Goal: Information Seeking & Learning: Learn about a topic

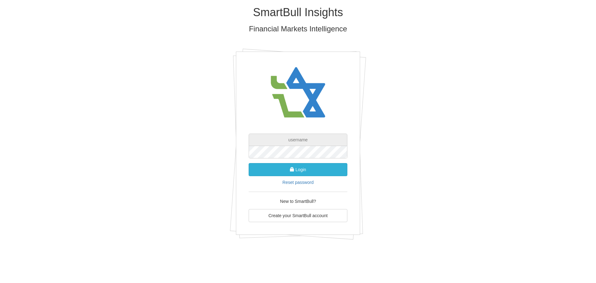
type input "[PERSON_NAME][EMAIL_ADDRESS][DOMAIN_NAME]"
click at [281, 173] on button "Login" at bounding box center [298, 169] width 99 height 13
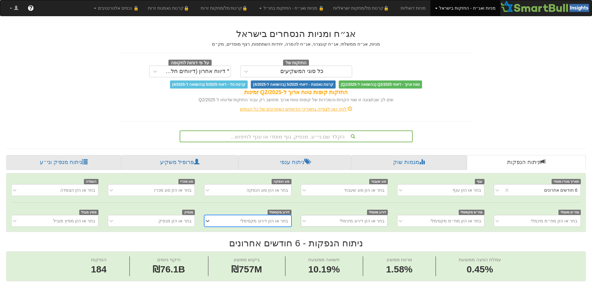
scroll to position [0, 1132]
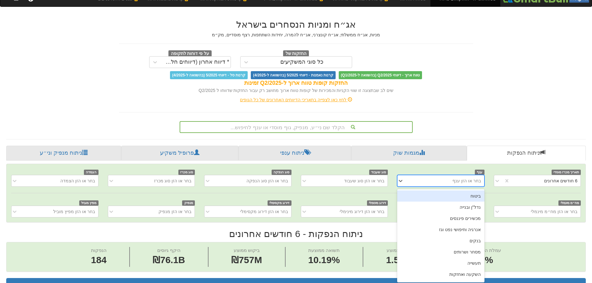
click at [428, 187] on div "option ביטוח focused, 1 of 11. 11 results available. Use Up and Down to choose …" at bounding box center [440, 181] width 87 height 12
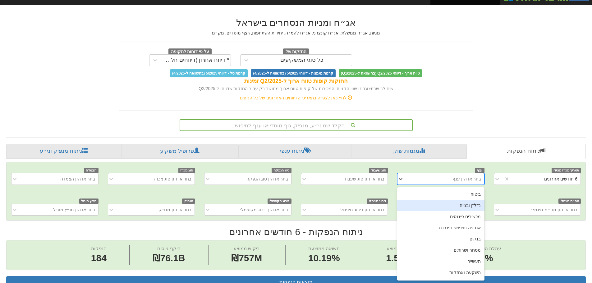
click at [439, 203] on div "נדל"ן ובנייה" at bounding box center [440, 205] width 87 height 11
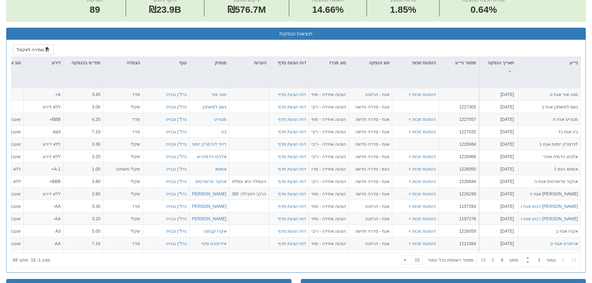
scroll to position [294, 0]
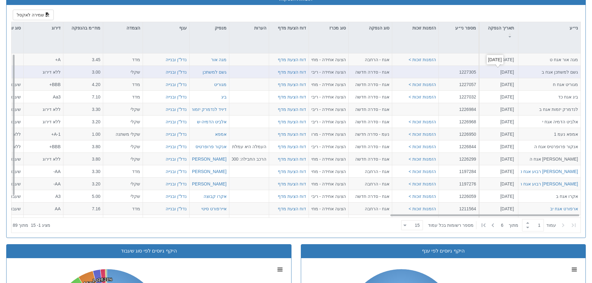
drag, startPoint x: 497, startPoint y: 71, endPoint x: 513, endPoint y: 72, distance: 16.2
click at [513, 72] on div "17.8.2025" at bounding box center [497, 72] width 33 height 6
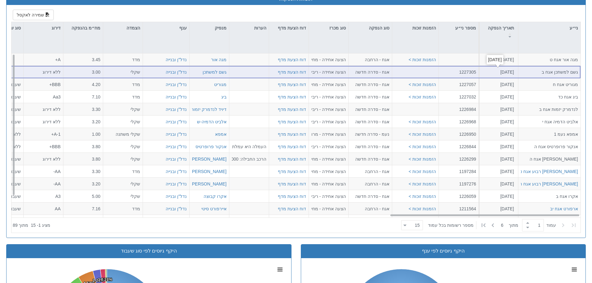
click at [513, 72] on div "17.8.2025" at bounding box center [497, 72] width 33 height 6
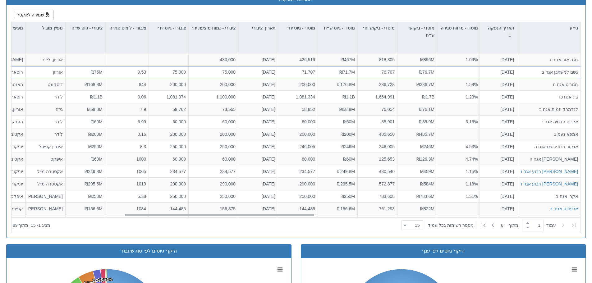
scroll to position [0, 332]
drag, startPoint x: 400, startPoint y: 214, endPoint x: 135, endPoint y: 221, distance: 265.4
click at [135, 221] on div "ני״ע תאריך הנפקה מספר ני״ע הזמנות זוכות סוג הנפקה סוג מכרז דוח הצעת מדף הערות מ…" at bounding box center [295, 127] width 569 height 211
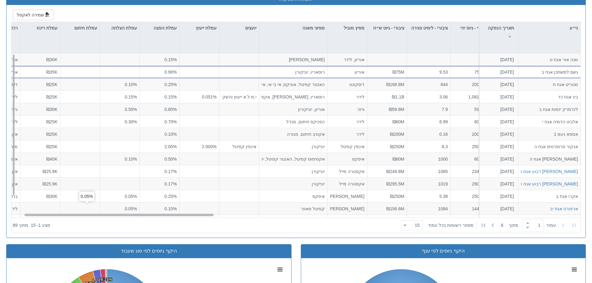
scroll to position [0, 0]
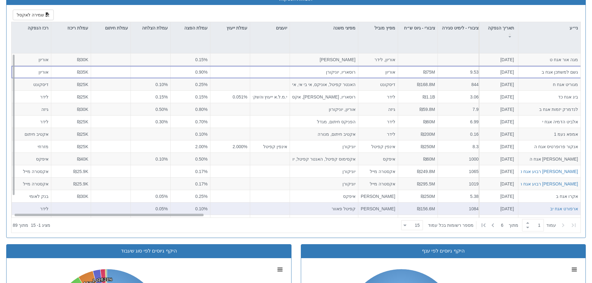
drag, startPoint x: 173, startPoint y: 215, endPoint x: 50, endPoint y: 205, distance: 123.7
click at [50, 205] on div "מגה אור אגח ט 1.9.2025 הזמנות זוכות > אגח - הרחבה הצעה אחידה - מחיר דוח הצעת מד…" at bounding box center [295, 135] width 569 height 164
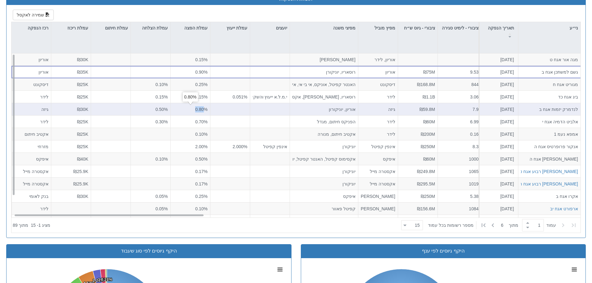
drag, startPoint x: 195, startPoint y: 110, endPoint x: 204, endPoint y: 109, distance: 8.7
click at [204, 109] on div "0.80%" at bounding box center [190, 109] width 34 height 6
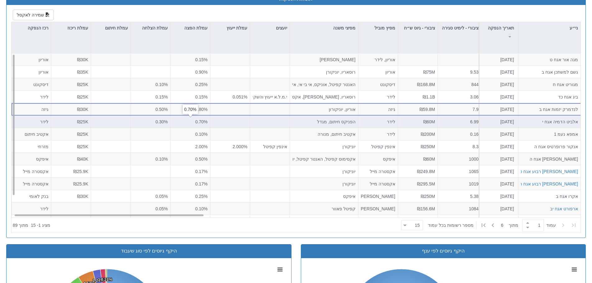
click at [200, 120] on div "0.70%" at bounding box center [190, 122] width 34 height 6
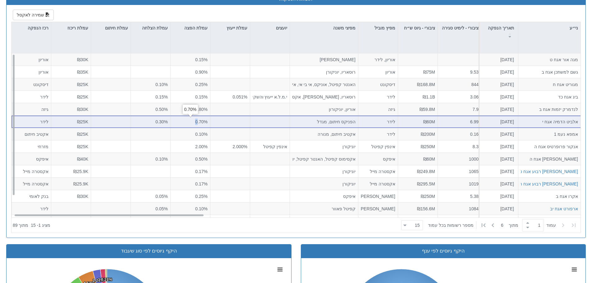
drag, startPoint x: 193, startPoint y: 125, endPoint x: 198, endPoint y: 125, distance: 5.6
click at [198, 125] on div "0.70%" at bounding box center [191, 122] width 40 height 12
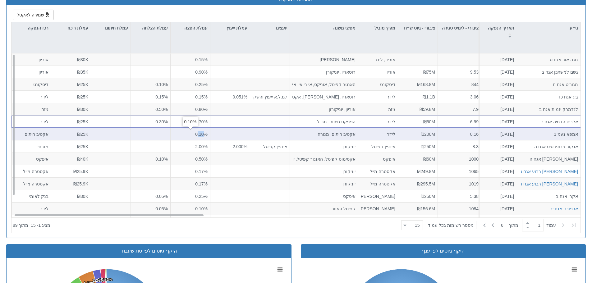
drag, startPoint x: 197, startPoint y: 135, endPoint x: 203, endPoint y: 134, distance: 5.6
click at [203, 134] on div "0.10%" at bounding box center [190, 134] width 34 height 6
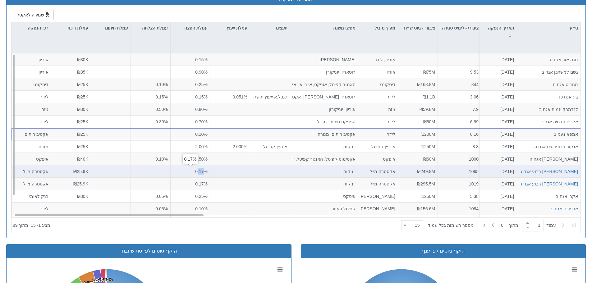
drag, startPoint x: 197, startPoint y: 171, endPoint x: 205, endPoint y: 171, distance: 8.1
click at [205, 171] on div "0.17%" at bounding box center [190, 171] width 34 height 6
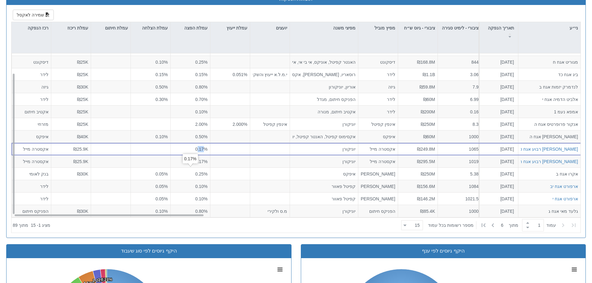
scroll to position [22, 0]
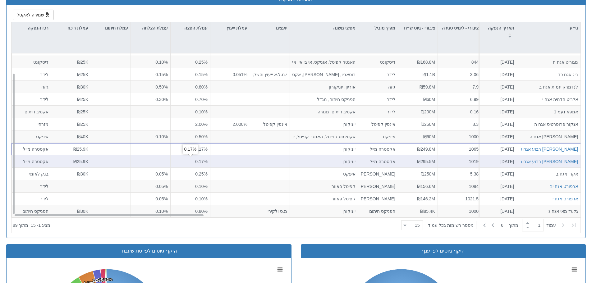
click at [195, 162] on div "0.17%" at bounding box center [190, 161] width 34 height 6
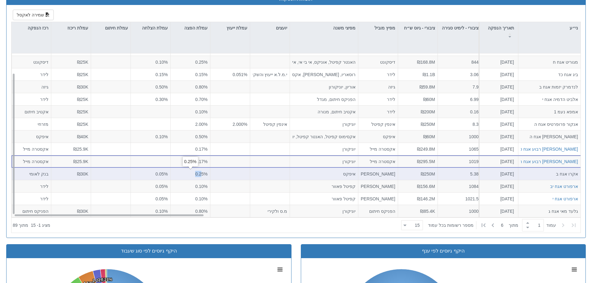
drag, startPoint x: 193, startPoint y: 173, endPoint x: 201, endPoint y: 174, distance: 8.5
click at [201, 174] on div "0.25%" at bounding box center [190, 174] width 34 height 6
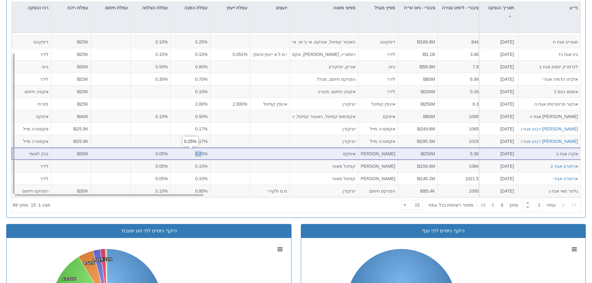
scroll to position [326, 0]
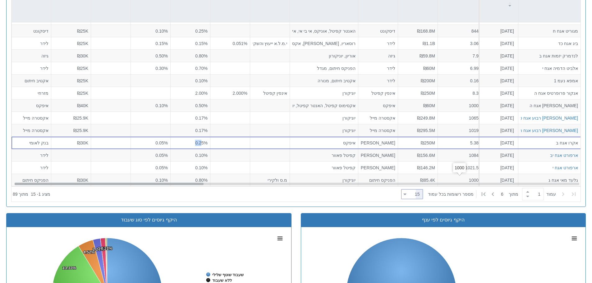
click at [406, 190] on div at bounding box center [404, 194] width 3 height 8
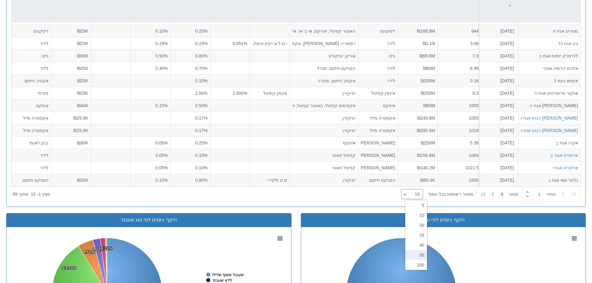
click at [416, 256] on div "50" at bounding box center [416, 255] width 22 height 10
type input "50"
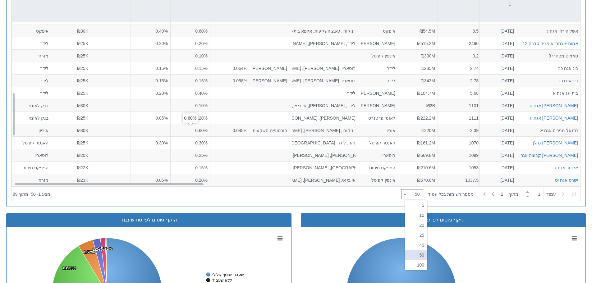
scroll to position [0, 0]
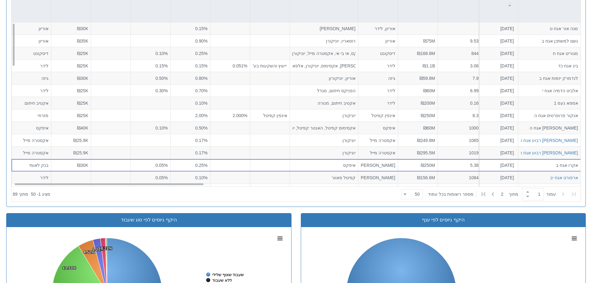
drag, startPoint x: 195, startPoint y: 131, endPoint x: 220, endPoint y: 125, distance: 25.5
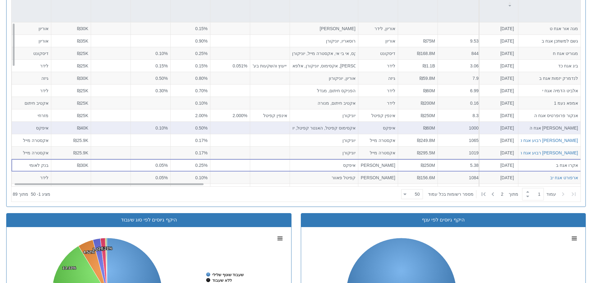
click at [217, 123] on div at bounding box center [230, 128] width 40 height 12
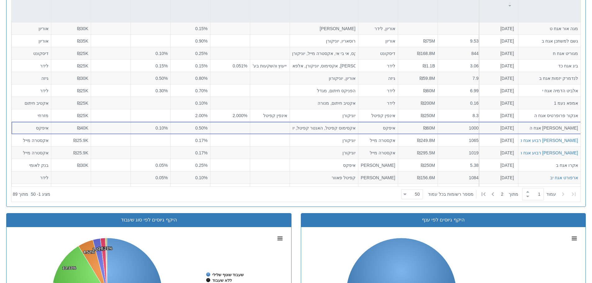
scroll to position [78, 0]
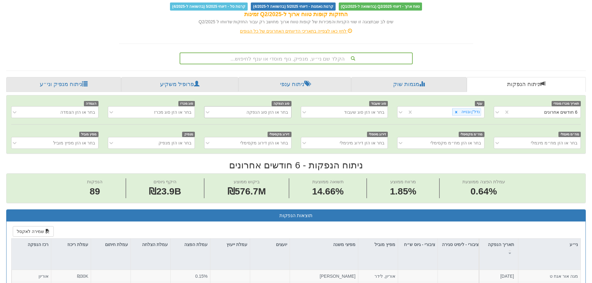
click at [254, 113] on div "בחר או הזן סוג הנפקה" at bounding box center [267, 112] width 42 height 6
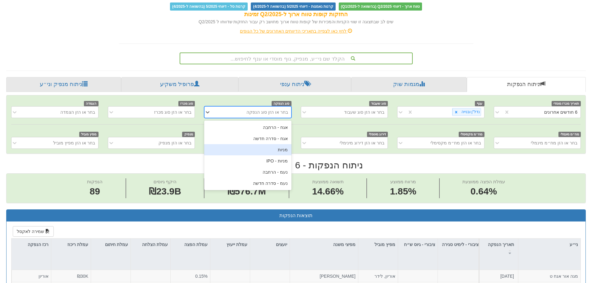
click at [258, 150] on div "מניות" at bounding box center [247, 149] width 87 height 11
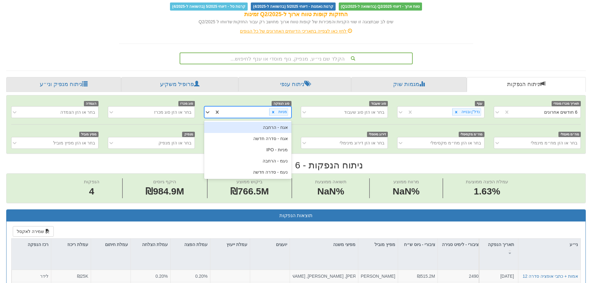
click at [249, 116] on div "מניות" at bounding box center [255, 112] width 71 height 10
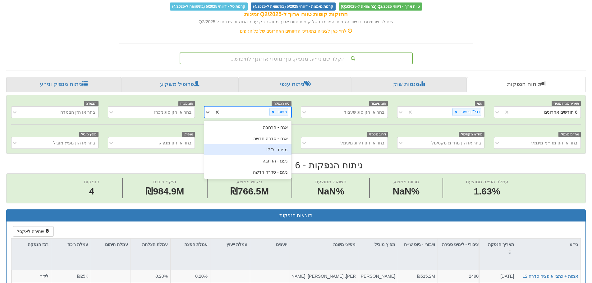
click at [256, 151] on div "מניות - IPO" at bounding box center [247, 149] width 87 height 11
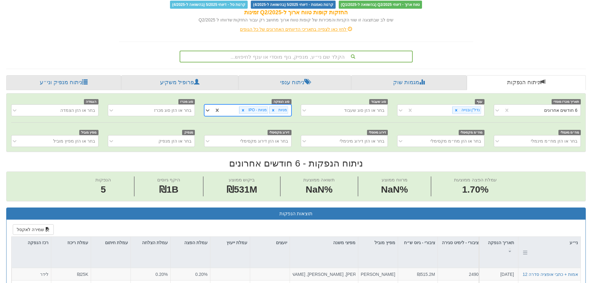
scroll to position [202, 0]
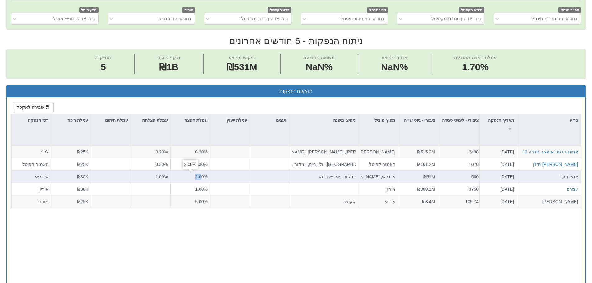
drag, startPoint x: 192, startPoint y: 179, endPoint x: 200, endPoint y: 179, distance: 7.8
click at [200, 179] on div "2.00%" at bounding box center [190, 177] width 34 height 6
drag, startPoint x: 159, startPoint y: 177, endPoint x: 165, endPoint y: 178, distance: 5.3
click at [165, 178] on div "1.00%" at bounding box center [150, 177] width 34 height 6
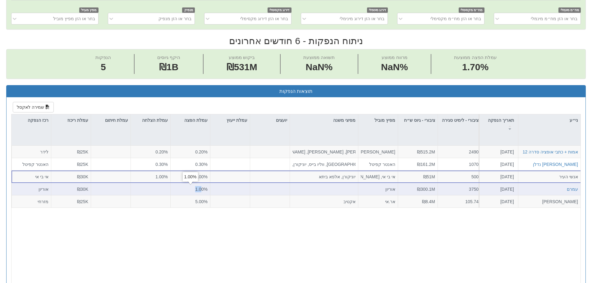
drag, startPoint x: 191, startPoint y: 188, endPoint x: 201, endPoint y: 188, distance: 9.7
click at [201, 188] on div "1.00%" at bounding box center [190, 189] width 34 height 6
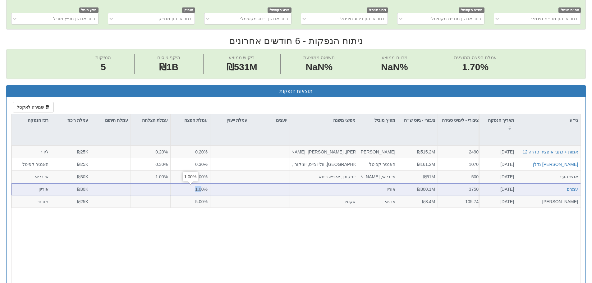
click at [201, 188] on div "1.00%" at bounding box center [190, 189] width 34 height 6
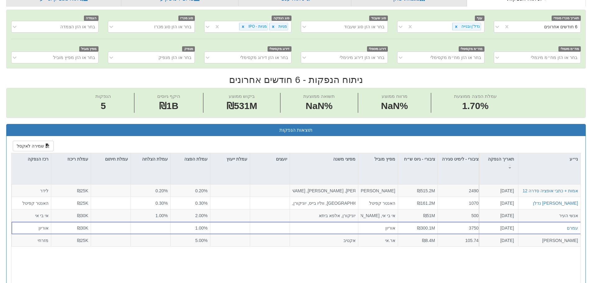
scroll to position [78, 0]
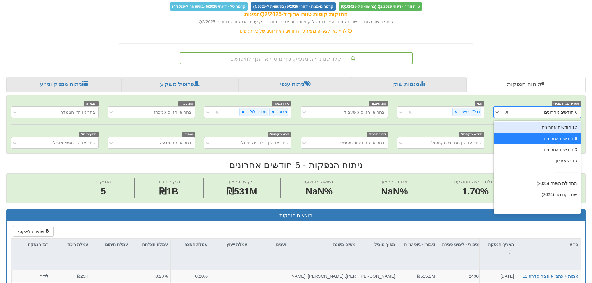
click at [531, 115] on div "6 חודשים אחרונים" at bounding box center [545, 112] width 71 height 10
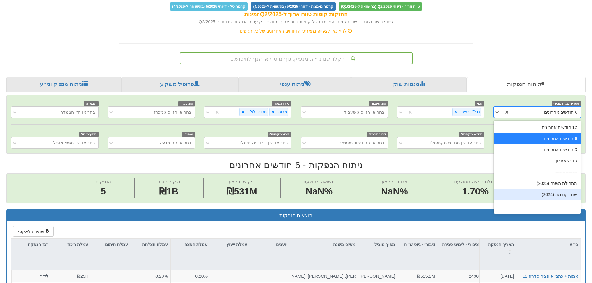
scroll to position [10, 0]
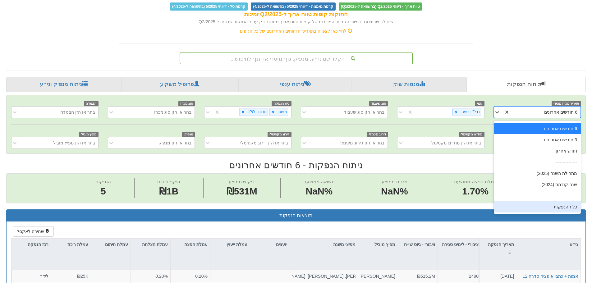
click at [548, 203] on div "כל ההנפקות" at bounding box center [537, 206] width 87 height 11
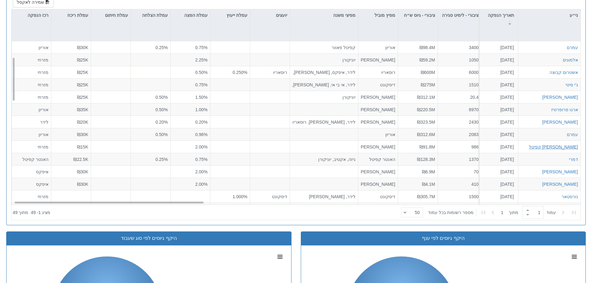
scroll to position [62, 0]
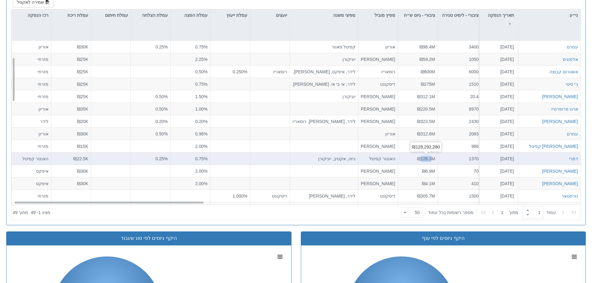
drag, startPoint x: 420, startPoint y: 161, endPoint x: 432, endPoint y: 161, distance: 11.5
click at [432, 161] on span "₪128.3M" at bounding box center [426, 158] width 18 height 5
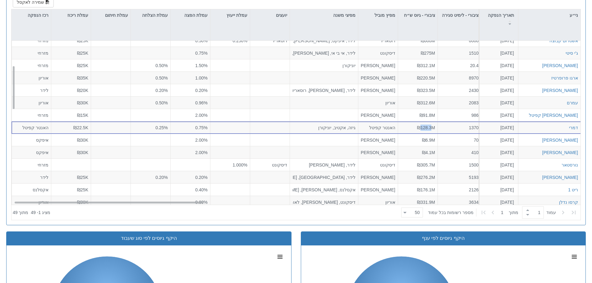
scroll to position [93, 0]
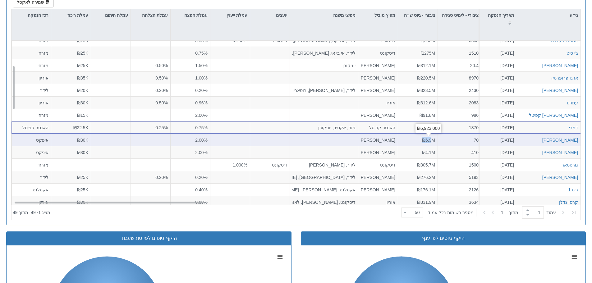
drag, startPoint x: 421, startPoint y: 139, endPoint x: 433, endPoint y: 140, distance: 12.2
click at [433, 140] on div "₪6.9M" at bounding box center [417, 140] width 34 height 6
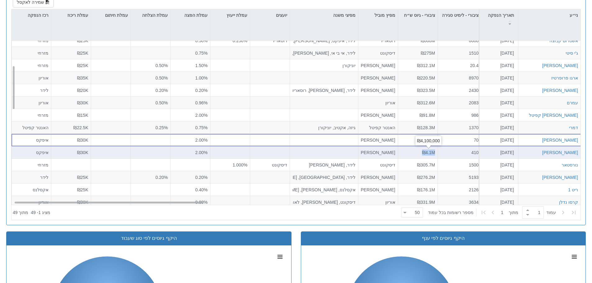
drag, startPoint x: 422, startPoint y: 155, endPoint x: 435, endPoint y: 154, distance: 12.8
click at [435, 154] on div "₪4.1M" at bounding box center [417, 152] width 34 height 6
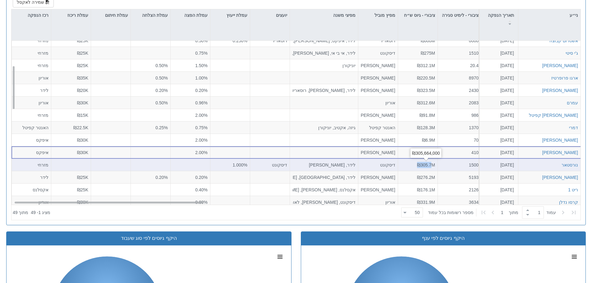
drag, startPoint x: 418, startPoint y: 165, endPoint x: 430, endPoint y: 165, distance: 12.4
click at [430, 165] on span "₪305.7M" at bounding box center [426, 164] width 18 height 5
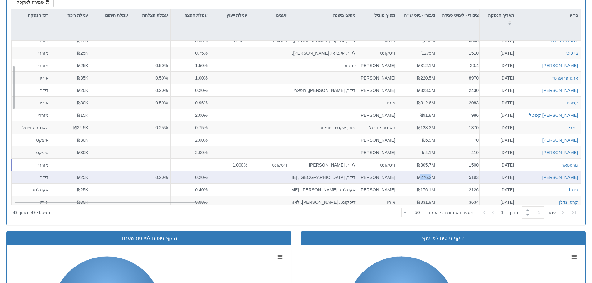
drag, startPoint x: 421, startPoint y: 172, endPoint x: 431, endPoint y: 174, distance: 10.1
click at [431, 174] on div "₪276.2M" at bounding box center [418, 177] width 40 height 12
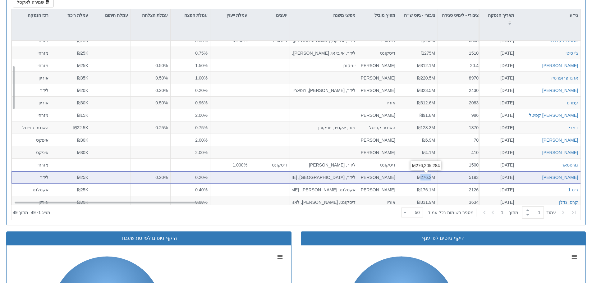
click at [428, 179] on span "₪276.2M" at bounding box center [426, 177] width 18 height 5
drag, startPoint x: 418, startPoint y: 182, endPoint x: 434, endPoint y: 180, distance: 16.0
click at [434, 180] on div "₪276.2M" at bounding box center [418, 177] width 40 height 12
click at [434, 180] on span "₪276.2M" at bounding box center [426, 177] width 18 height 5
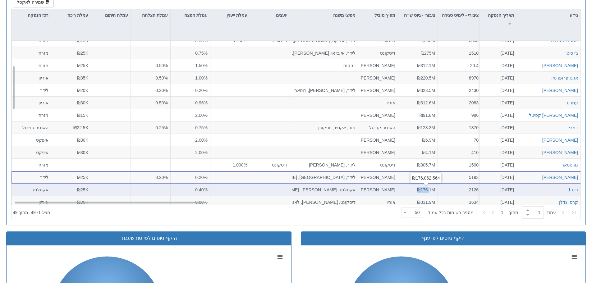
drag, startPoint x: 418, startPoint y: 189, endPoint x: 428, endPoint y: 187, distance: 10.7
click at [428, 187] on span "₪176.1M" at bounding box center [426, 189] width 18 height 5
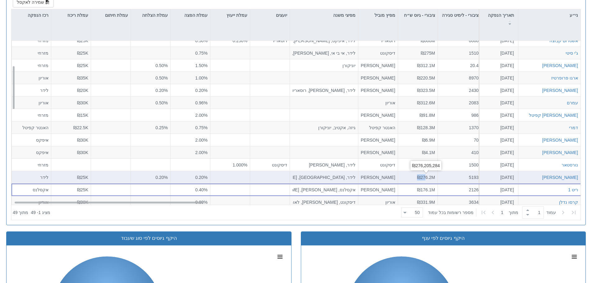
drag, startPoint x: 415, startPoint y: 178, endPoint x: 426, endPoint y: 178, distance: 10.6
click at [426, 178] on div "₪276.2M" at bounding box center [417, 177] width 34 height 6
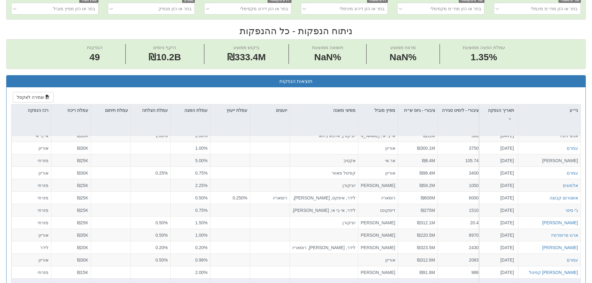
scroll to position [72, 0]
